Goal: Find specific page/section: Find specific page/section

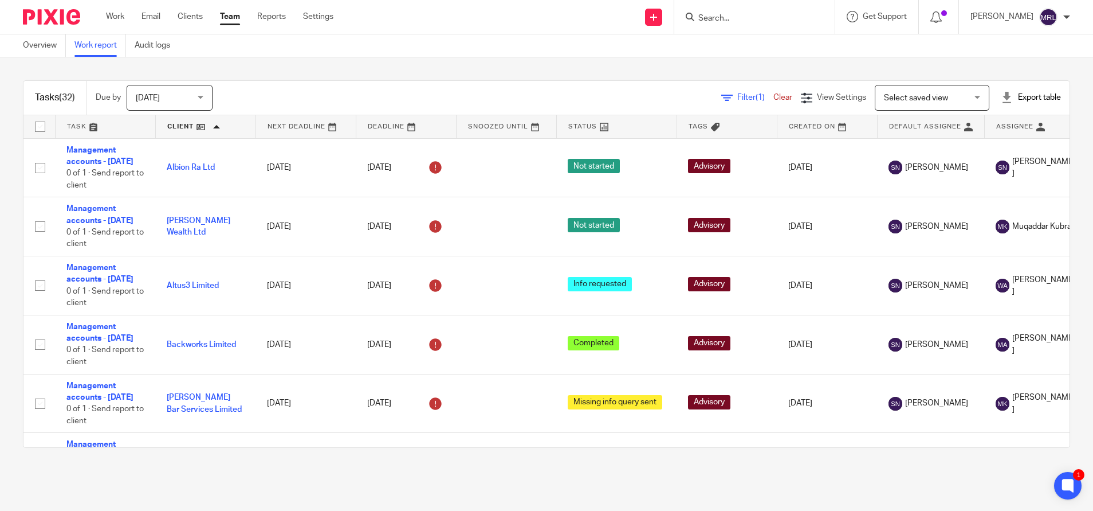
click at [719, 8] on div at bounding box center [755, 17] width 160 height 34
click at [697, 19] on input "Search" at bounding box center [748, 19] width 103 height 10
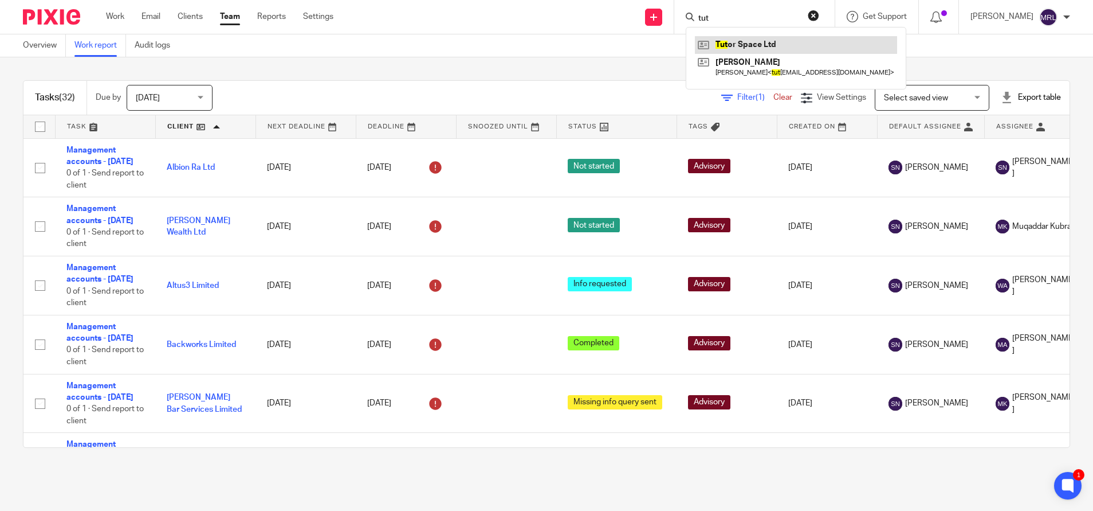
type input "tut"
click at [705, 44] on link at bounding box center [796, 44] width 202 height 17
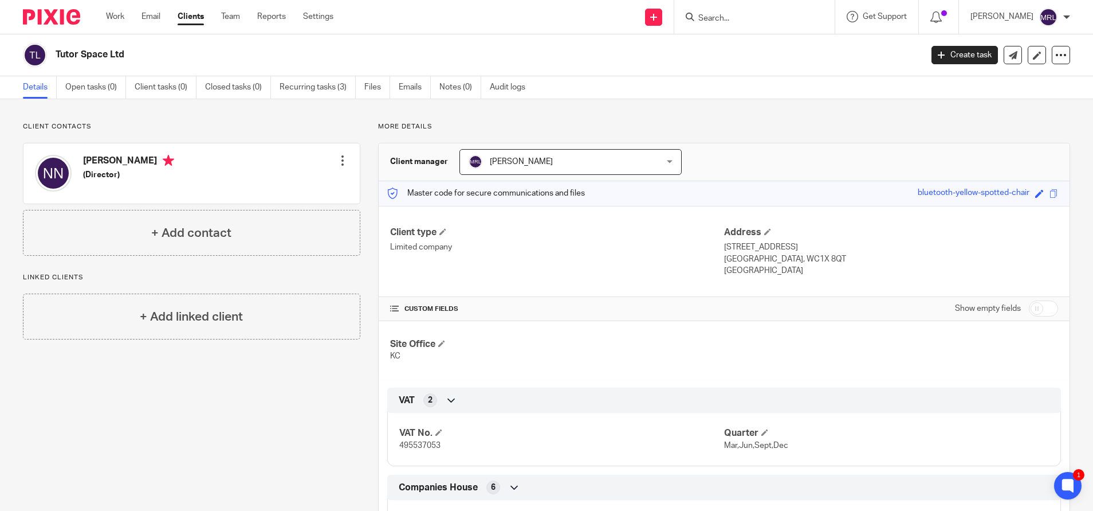
click at [705, 44] on div "Tutor Space Ltd" at bounding box center [469, 55] width 892 height 24
click at [304, 87] on link "Recurring tasks (3)" at bounding box center [318, 87] width 76 height 22
